Goal: Check status: Check status

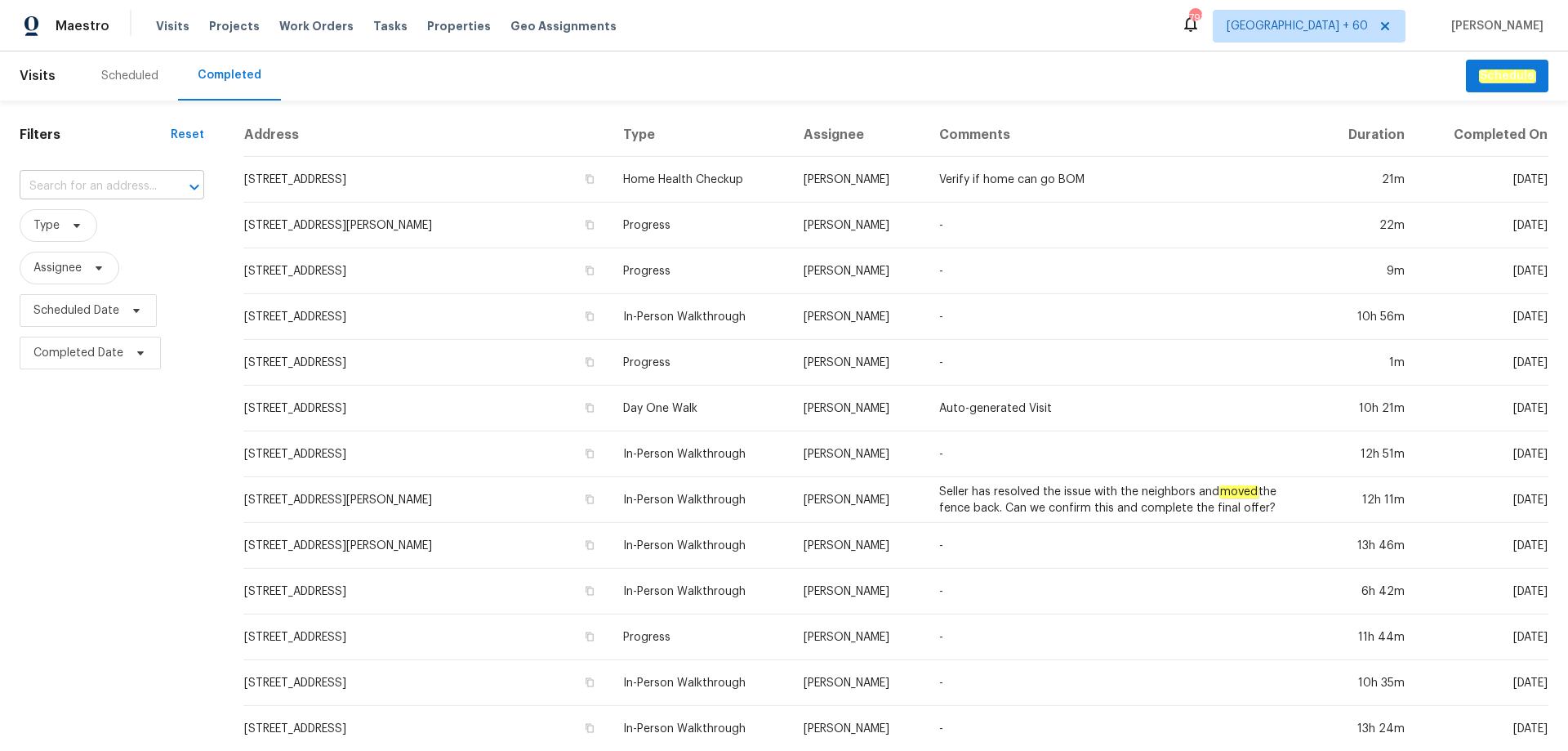
click at [118, 182] on input "text" at bounding box center [89, 186] width 139 height 25
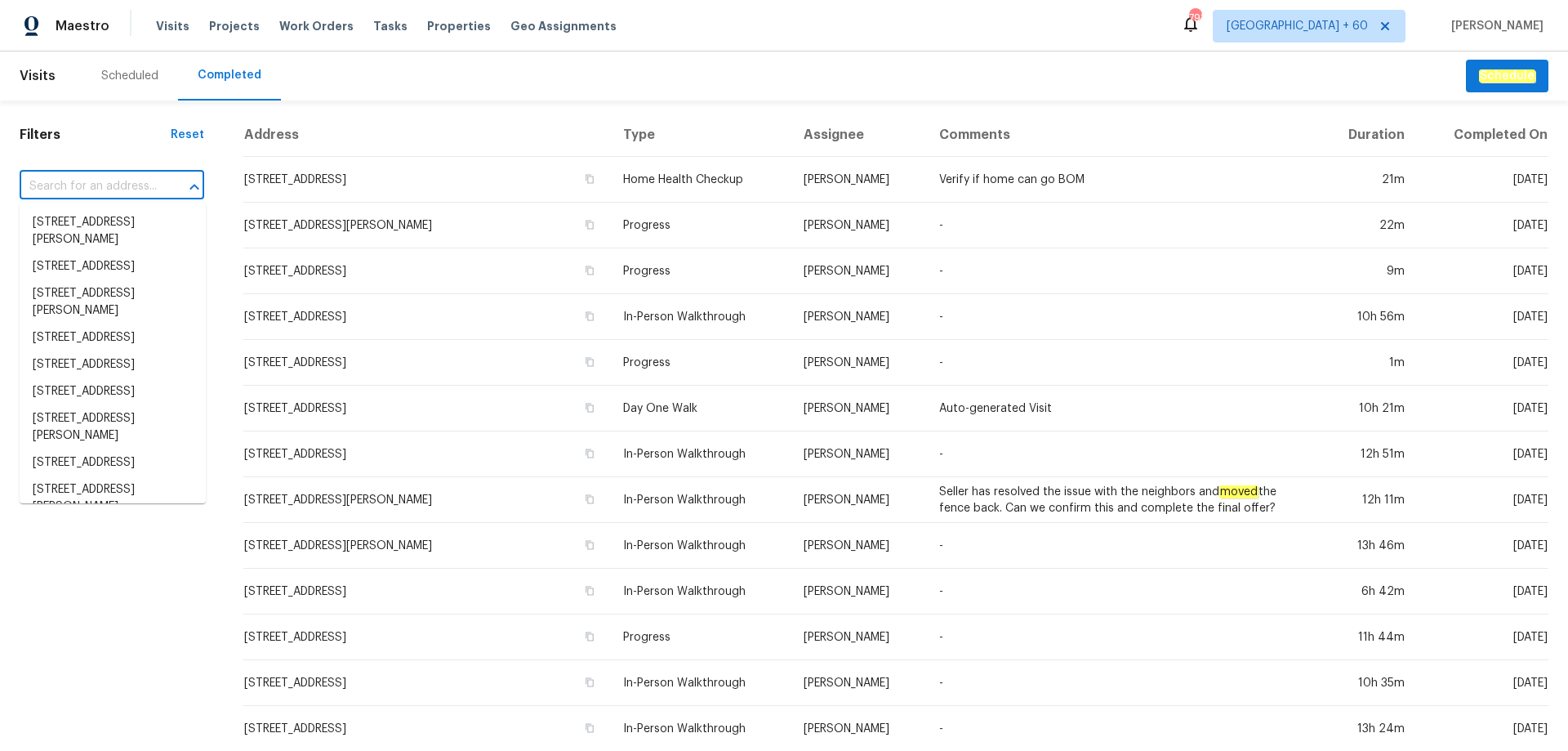
paste input "[STREET_ADDRESS]"
type input "[STREET_ADDRESS]"
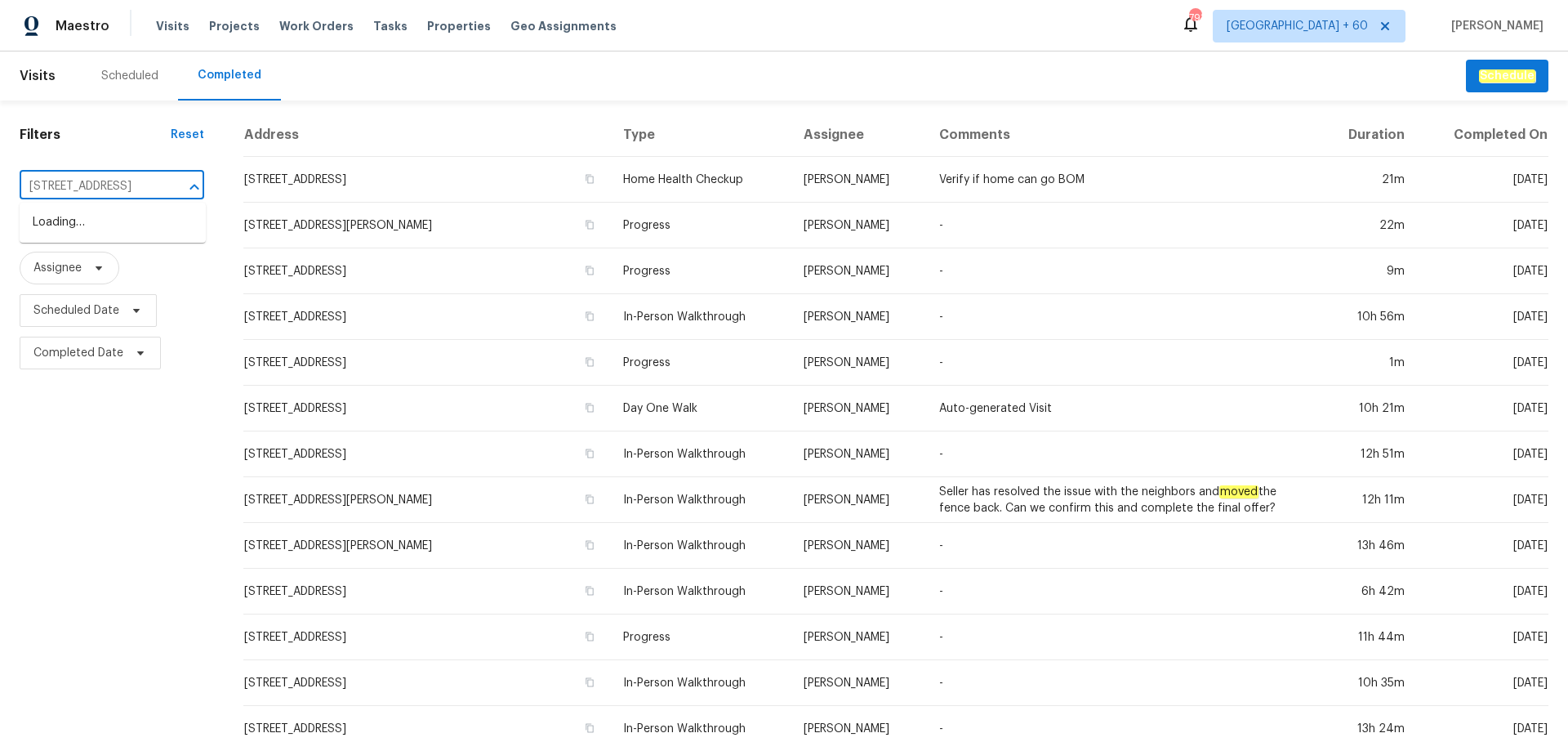
scroll to position [0, 95]
click at [120, 220] on li "[STREET_ADDRESS]" at bounding box center [112, 222] width 186 height 27
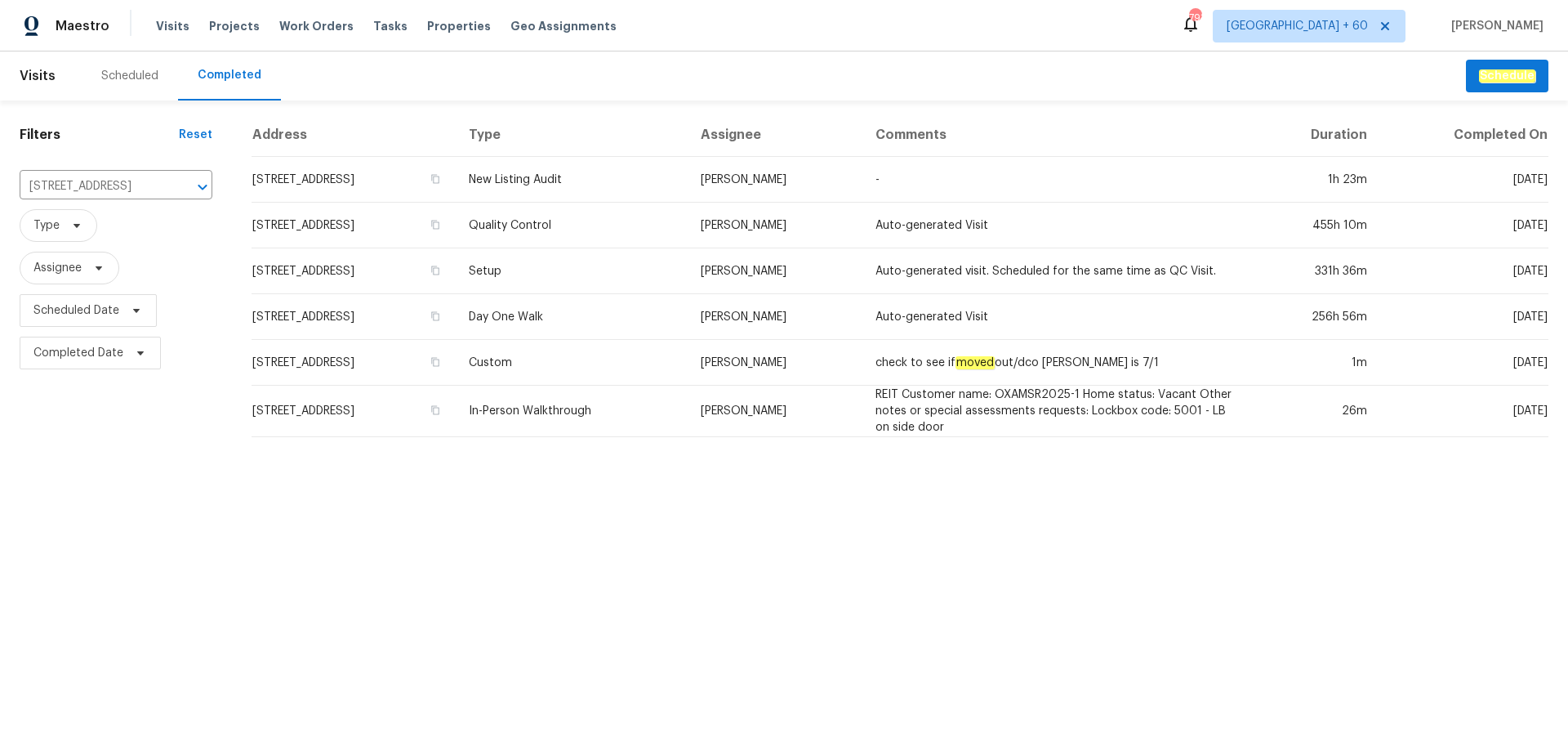
click at [400, 401] on td "[STREET_ADDRESS]" at bounding box center [353, 411] width 204 height 52
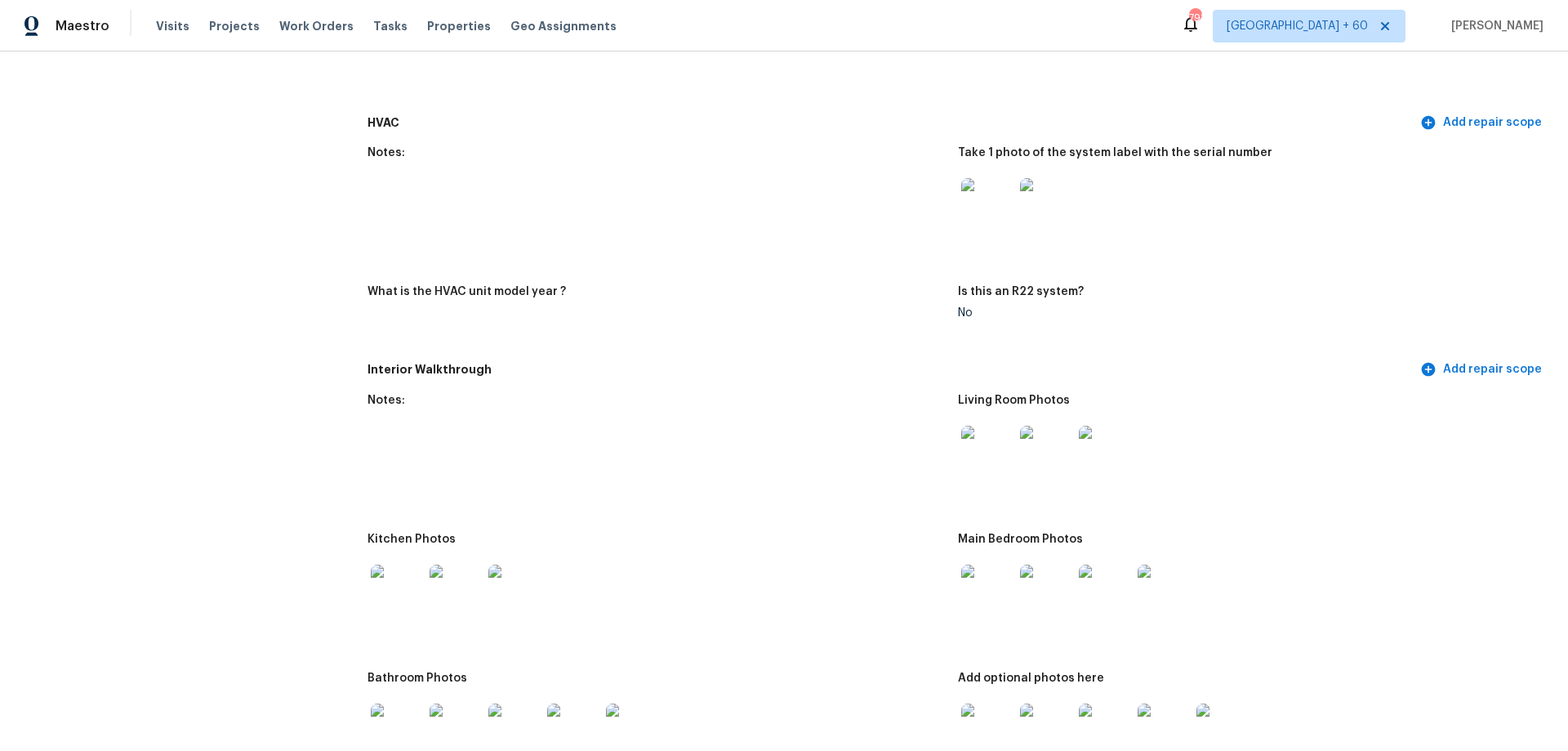
scroll to position [1470, 0]
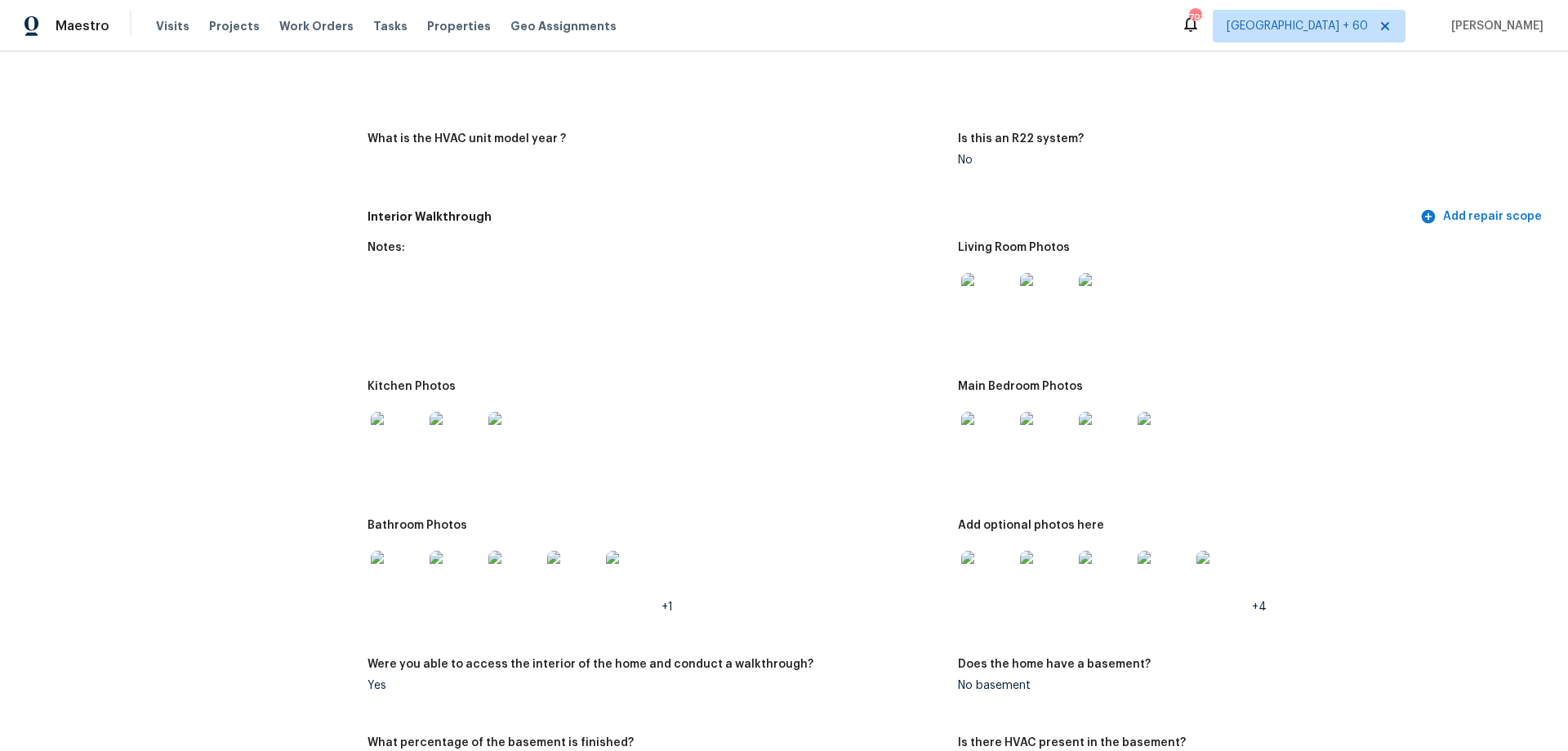
click at [979, 429] on img at bounding box center [987, 438] width 53 height 53
click at [961, 561] on img at bounding box center [987, 577] width 53 height 53
